Goal: Task Accomplishment & Management: Use online tool/utility

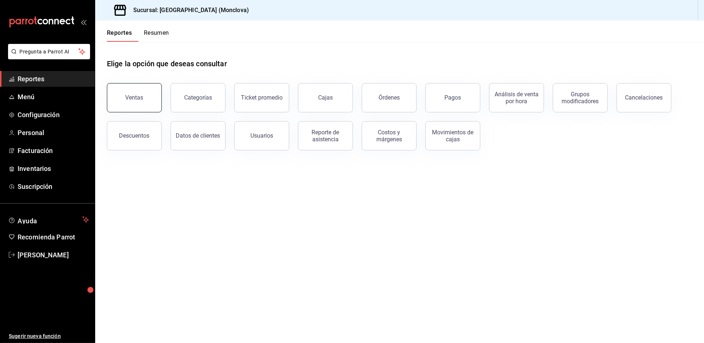
click at [138, 101] on div "Ventas" at bounding box center [134, 97] width 18 height 7
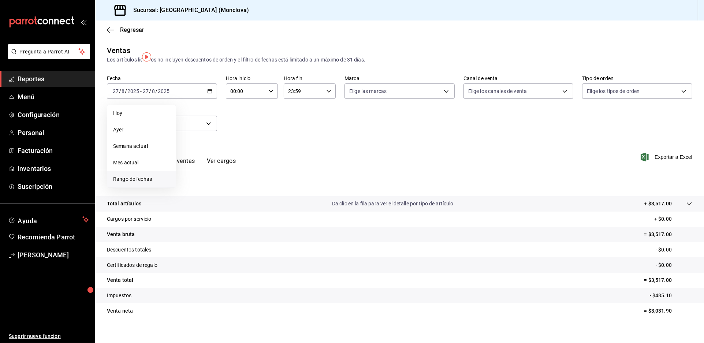
click at [167, 184] on li "Rango de fechas" at bounding box center [141, 179] width 68 height 16
click at [194, 210] on button "25" at bounding box center [191, 204] width 13 height 13
click at [206, 207] on abbr "26" at bounding box center [204, 204] width 5 height 5
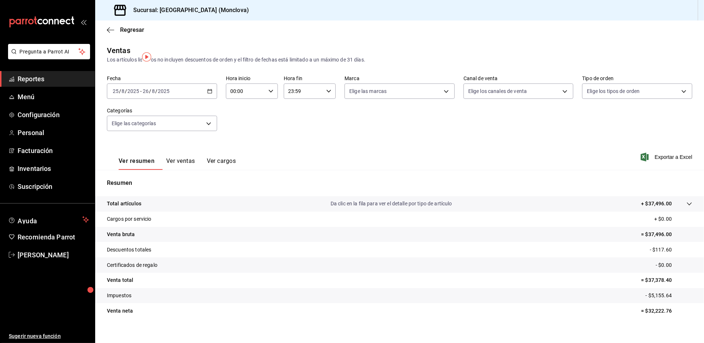
click at [214, 99] on div "[DATE] [DATE] - [DATE] [DATE]" at bounding box center [162, 90] width 110 height 15
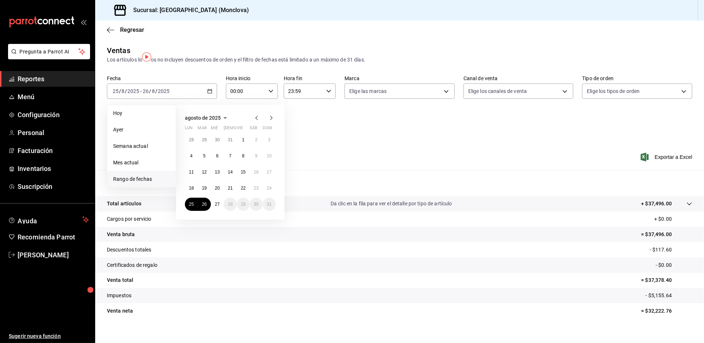
click at [324, 170] on div "Ver resumen Ver ventas Ver cargos Exportar a Excel" at bounding box center [399, 155] width 608 height 30
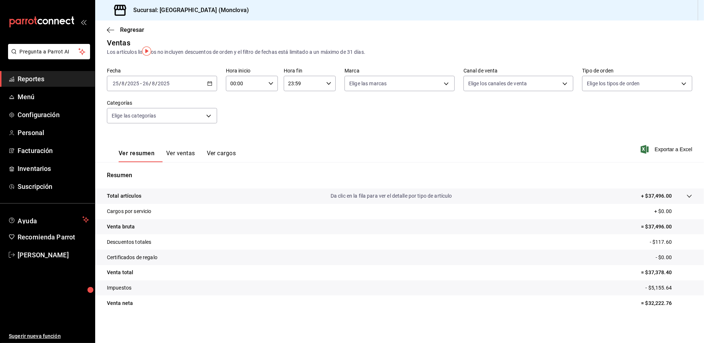
scroll to position [25, 0]
drag, startPoint x: 590, startPoint y: 91, endPoint x: 589, endPoint y: 97, distance: 5.2
click at [589, 97] on div "Fecha [DATE] [DATE] - [DATE] [DATE] Hora inicio 00:00 Hora inicio Hora fin 23:5…" at bounding box center [399, 100] width 585 height 64
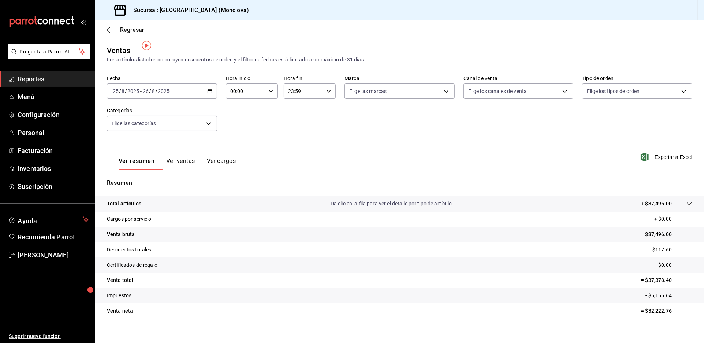
drag, startPoint x: 341, startPoint y: 166, endPoint x: 327, endPoint y: 156, distance: 16.8
click at [342, 166] on div "Ver resumen Ver ventas Ver cargos Exportar a Excel" at bounding box center [399, 155] width 608 height 30
click at [46, 173] on span "Inventarios" at bounding box center [53, 169] width 71 height 10
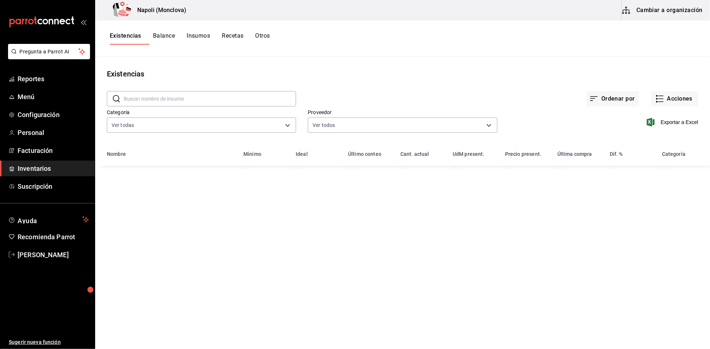
click at [166, 99] on input "text" at bounding box center [210, 98] width 172 height 15
type input "VELA"
click at [329, 100] on div "Ordenar por Acciones" at bounding box center [497, 92] width 402 height 27
drag, startPoint x: 170, startPoint y: 105, endPoint x: 104, endPoint y: 112, distance: 66.6
click at [104, 112] on div "​ VELA ​ Ordenar por Acciones Categoría Ver todas 0862b564-0f4e-4838-96f7-a0cfb…" at bounding box center [402, 112] width 615 height 67
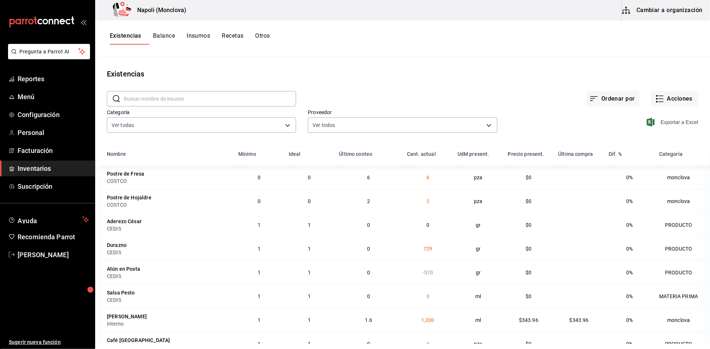
click at [664, 127] on span "Exportar a Excel" at bounding box center [673, 122] width 50 height 9
click at [57, 84] on span "Reportes" at bounding box center [53, 79] width 71 height 10
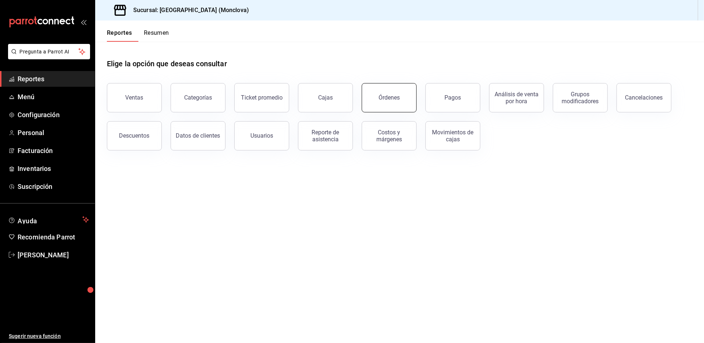
click at [385, 101] on div "Órdenes" at bounding box center [388, 97] width 21 height 7
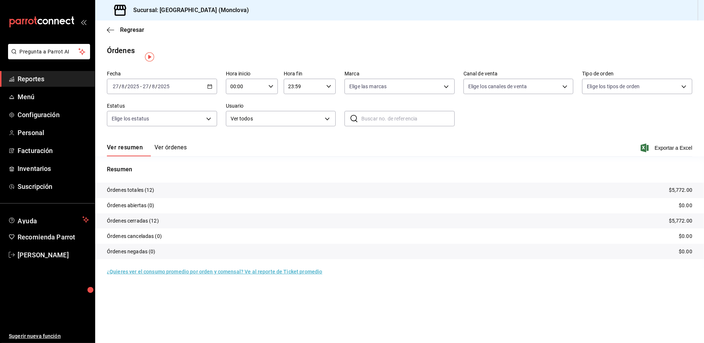
click at [211, 89] on icon "button" at bounding box center [209, 86] width 5 height 5
click at [142, 195] on span "Rango de fechas" at bounding box center [141, 191] width 57 height 8
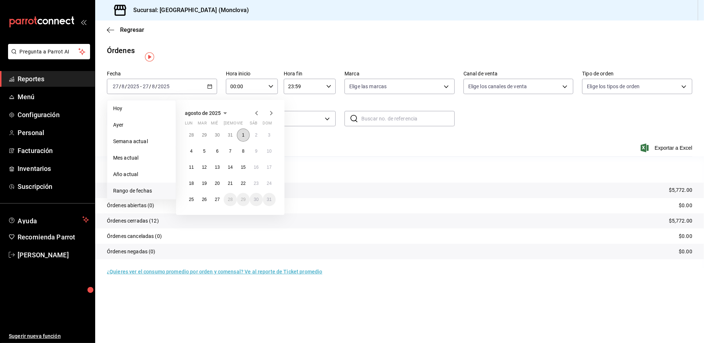
click at [244, 142] on button "1" at bounding box center [243, 134] width 13 height 13
click at [206, 202] on abbr "26" at bounding box center [204, 199] width 5 height 5
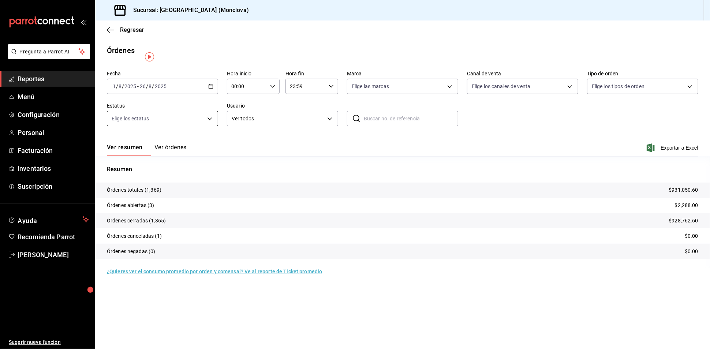
click at [213, 131] on body "Pregunta a Parrot AI Reportes Menú Configuración Personal Facturación Inventari…" at bounding box center [355, 174] width 710 height 349
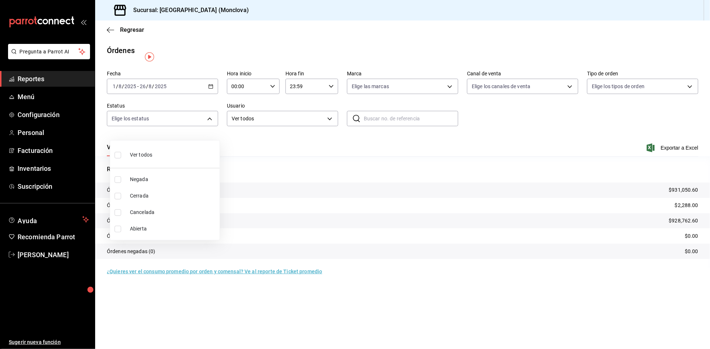
click at [116, 229] on input "checkbox" at bounding box center [118, 229] width 7 height 7
checkbox input "true"
type input "OPEN"
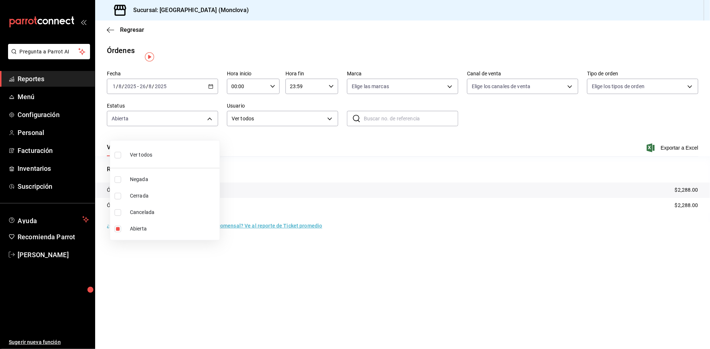
click at [584, 155] on div at bounding box center [355, 174] width 710 height 349
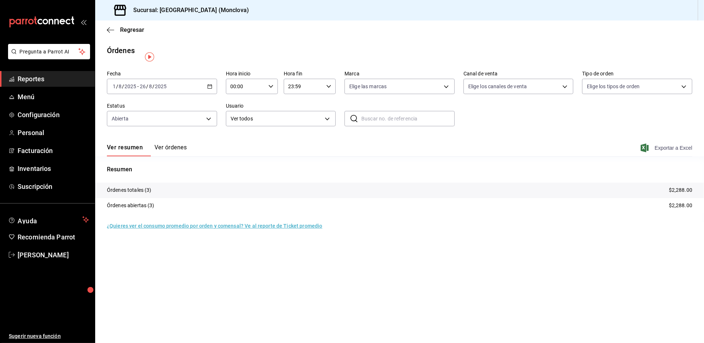
click at [666, 152] on span "Exportar a Excel" at bounding box center [667, 147] width 50 height 9
